Goal: Task Accomplishment & Management: Complete application form

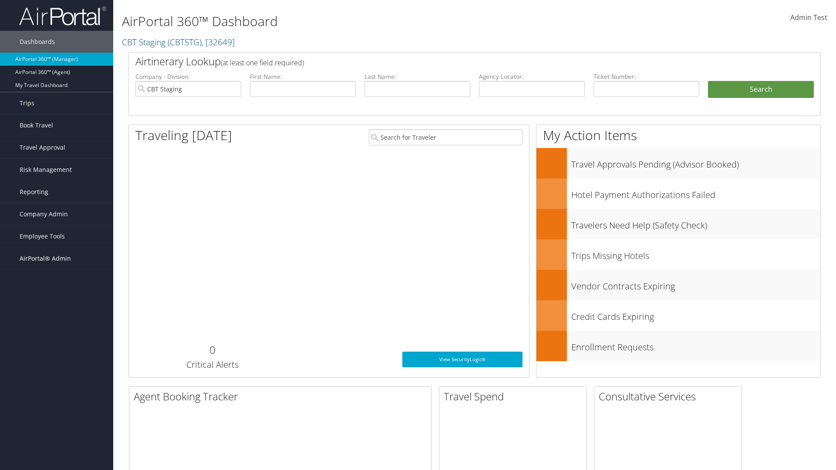
click at [57, 259] on span "AirPortal® Admin" at bounding box center [45, 259] width 51 height 22
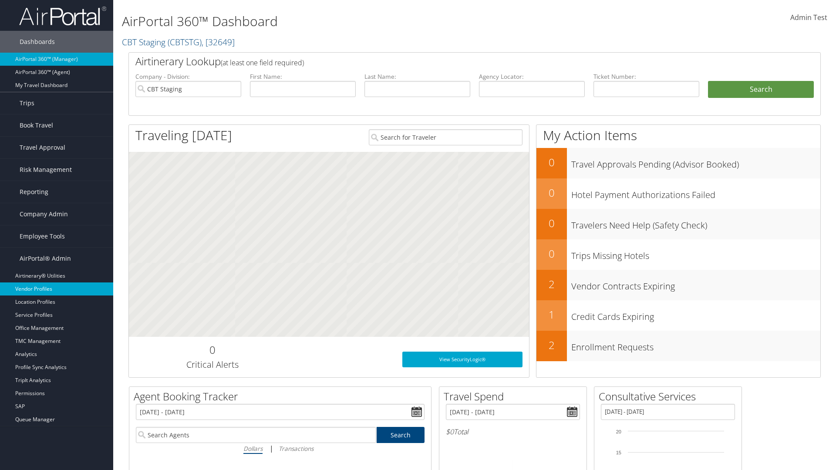
click at [57, 289] on link "Vendor Profiles" at bounding box center [56, 289] width 113 height 13
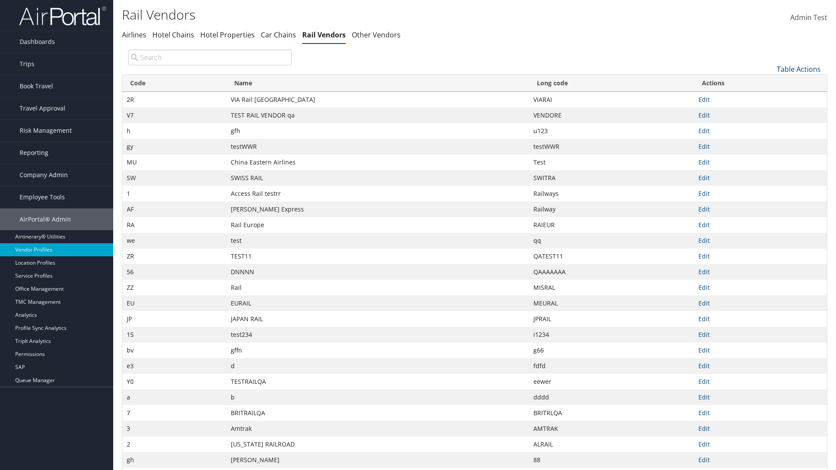
click at [798, 69] on link "Table Actions" at bounding box center [799, 69] width 44 height 10
click at [769, 82] on link "New Record" at bounding box center [769, 82] width 114 height 15
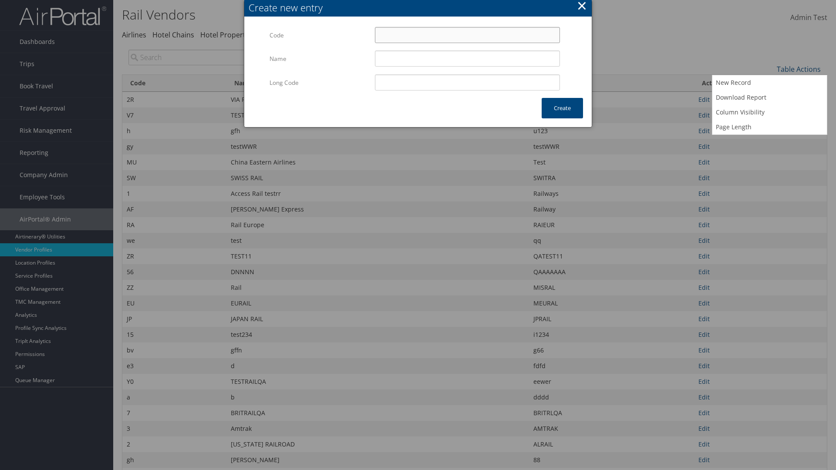
click at [467, 35] on input "Code" at bounding box center [467, 35] width 185 height 16
type input ".4"
type input "Uniways"
click at [467, 58] on input "Uniways" at bounding box center [467, 58] width 185 height 16
type input ".4"
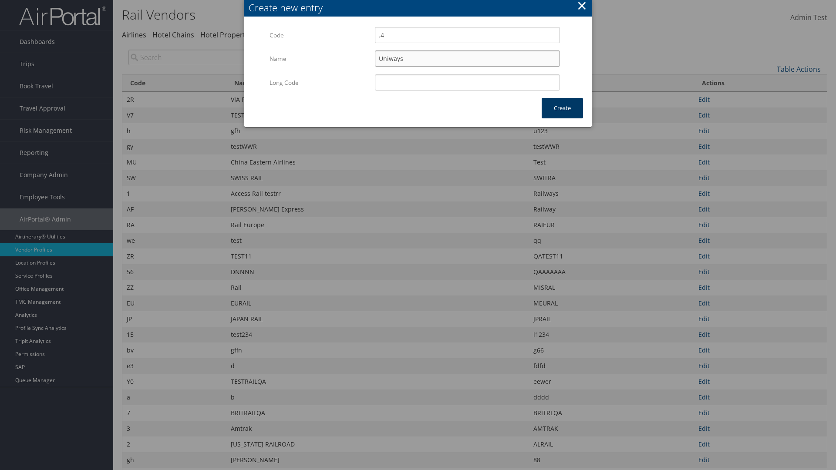
type input "Uniways"
click at [562, 108] on button "Create" at bounding box center [562, 108] width 41 height 20
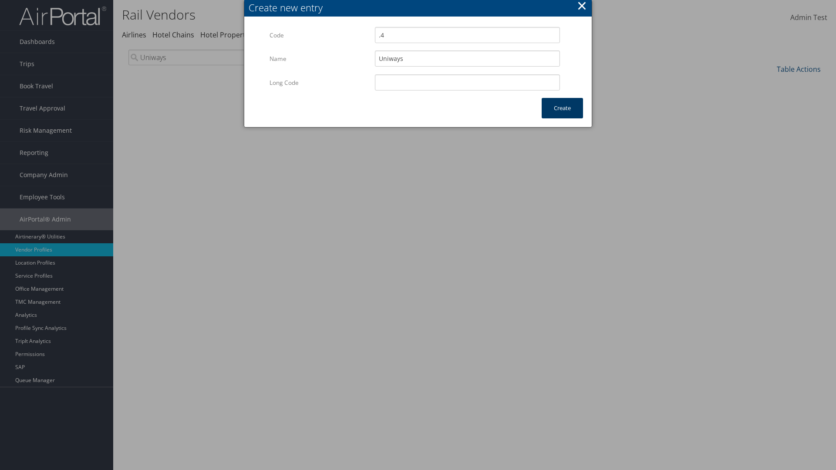
scroll to position [64, 0]
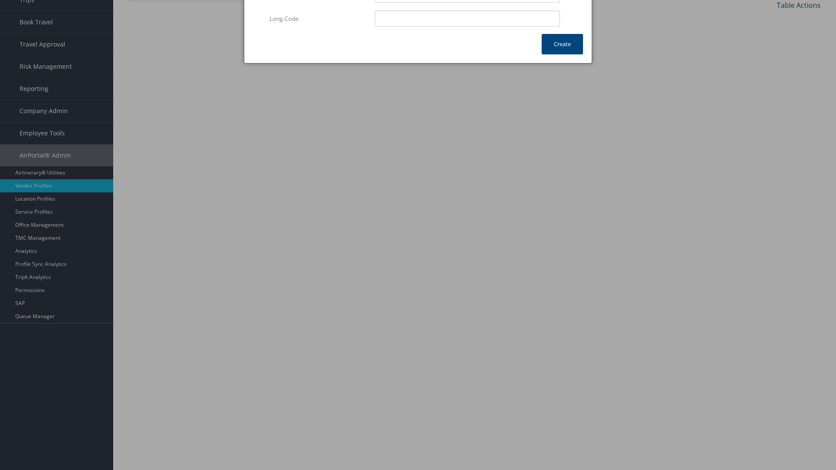
type input "Uniways"
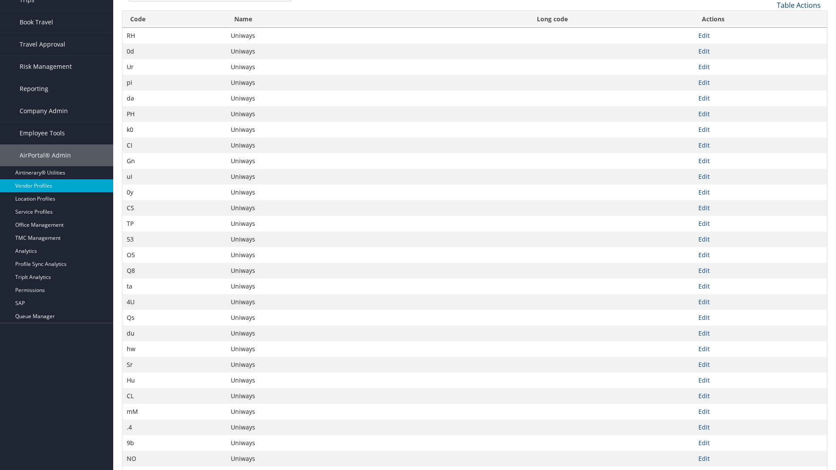
click at [798, 5] on link "Table Actions" at bounding box center [799, 5] width 44 height 10
click at [769, 48] on link "Column Visibility" at bounding box center [769, 48] width 114 height 15
click at [769, 19] on link "Code" at bounding box center [769, 19] width 114 height 15
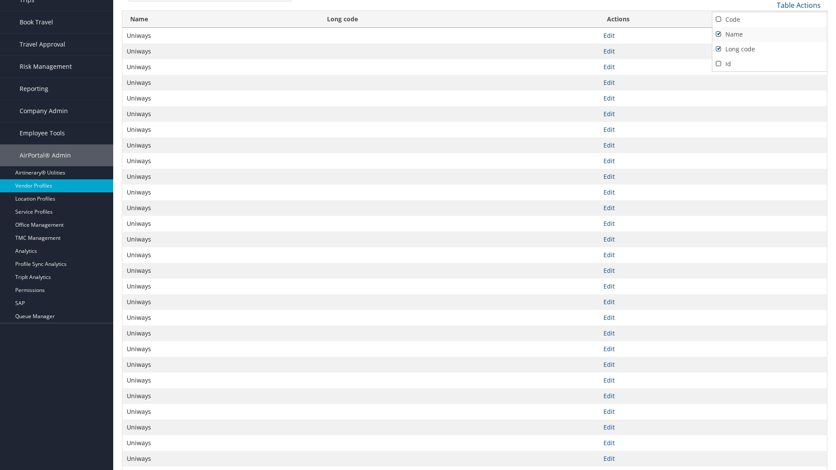
click at [769, 34] on link "Name" at bounding box center [769, 34] width 114 height 15
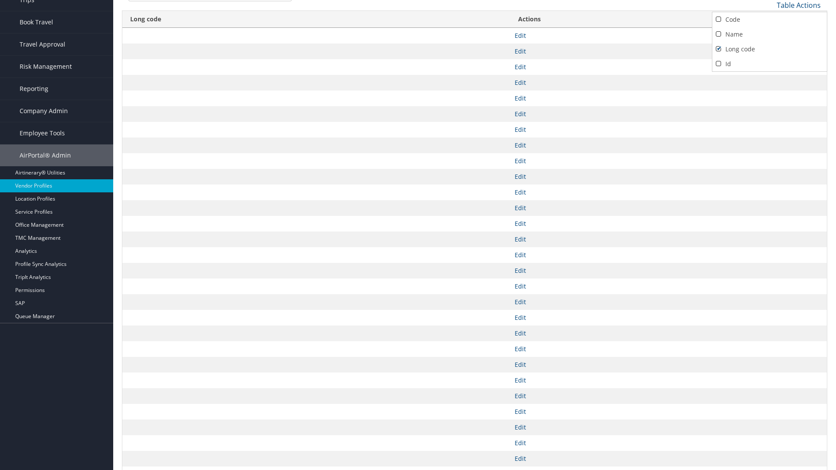
click at [769, 49] on link "Long code" at bounding box center [769, 49] width 114 height 15
click at [418, 235] on div at bounding box center [418, 235] width 836 height 470
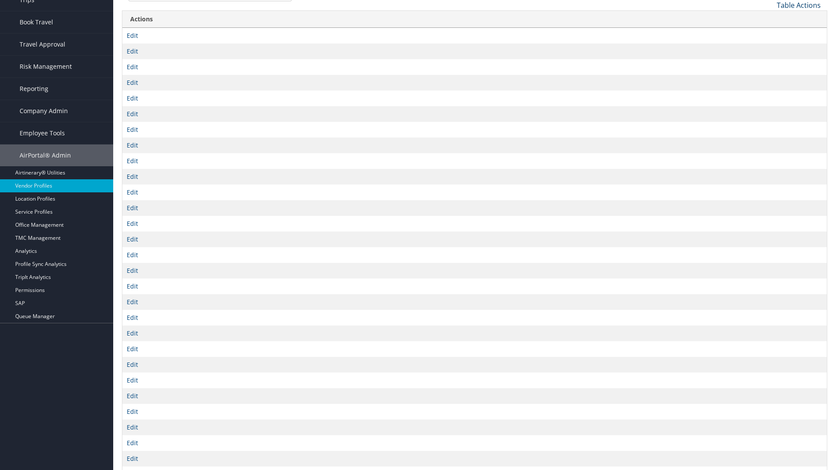
click at [798, 5] on link "Table Actions" at bounding box center [799, 5] width 44 height 10
click at [769, 48] on link "Column Visibility" at bounding box center [769, 48] width 114 height 15
click at [769, 19] on link "Code" at bounding box center [769, 19] width 114 height 15
click at [769, 34] on link "Name" at bounding box center [769, 34] width 114 height 15
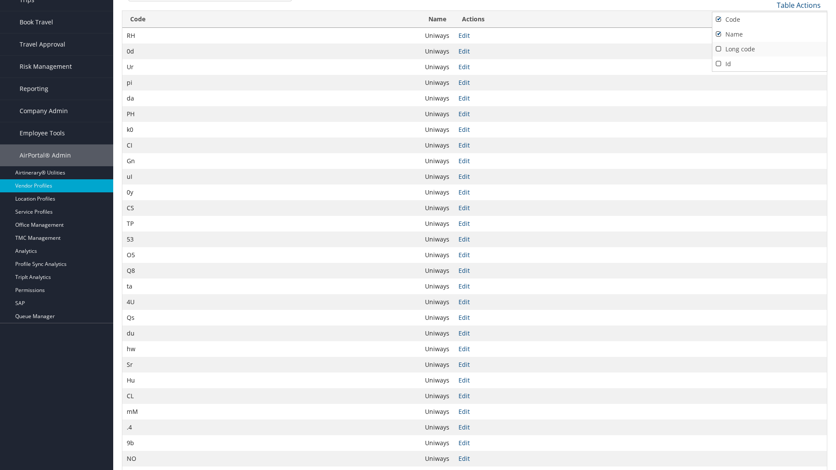
click at [769, 49] on link "Long code" at bounding box center [769, 49] width 114 height 15
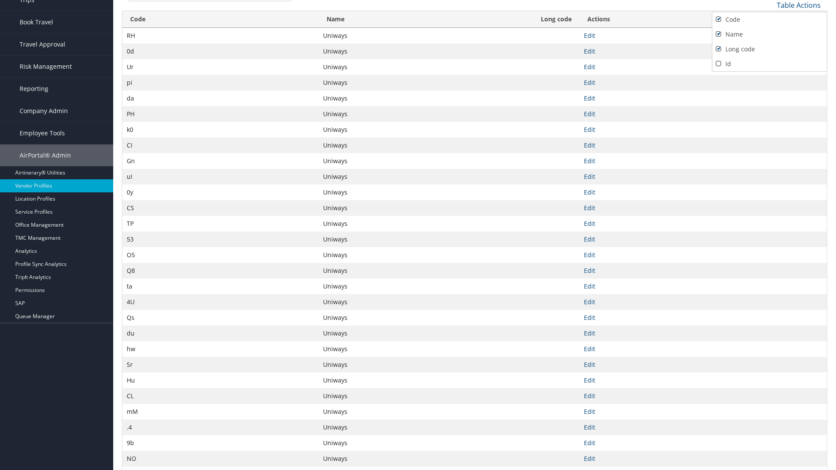
click at [418, 235] on div at bounding box center [418, 235] width 836 height 470
click at [798, 5] on link "Table Actions" at bounding box center [799, 5] width 44 height 10
click at [769, 33] on link "Download Report" at bounding box center [769, 33] width 114 height 15
